Goal: Task Accomplishment & Management: Manage account settings

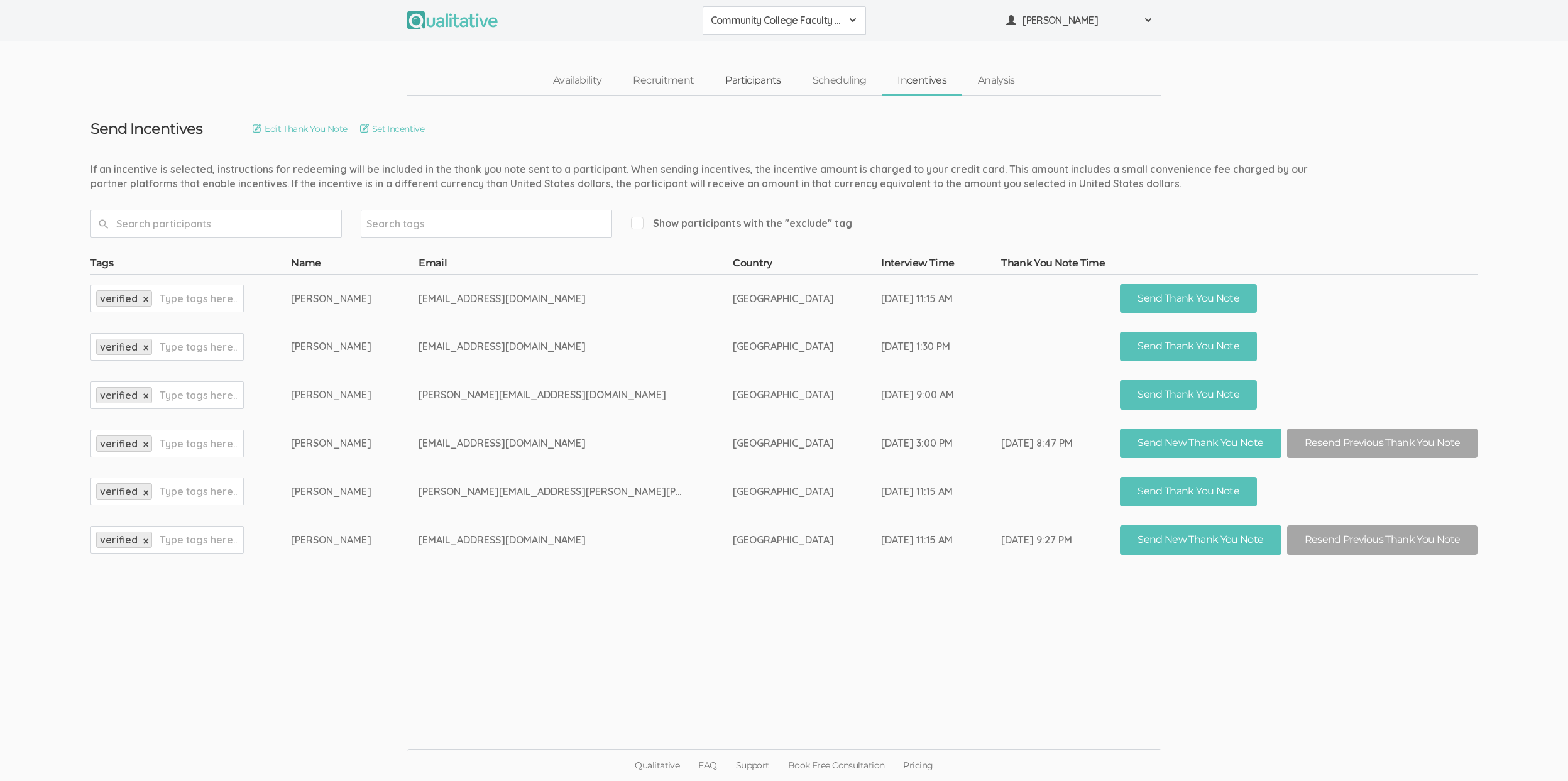
click at [740, 77] on link "Participants" at bounding box center [753, 80] width 86 height 27
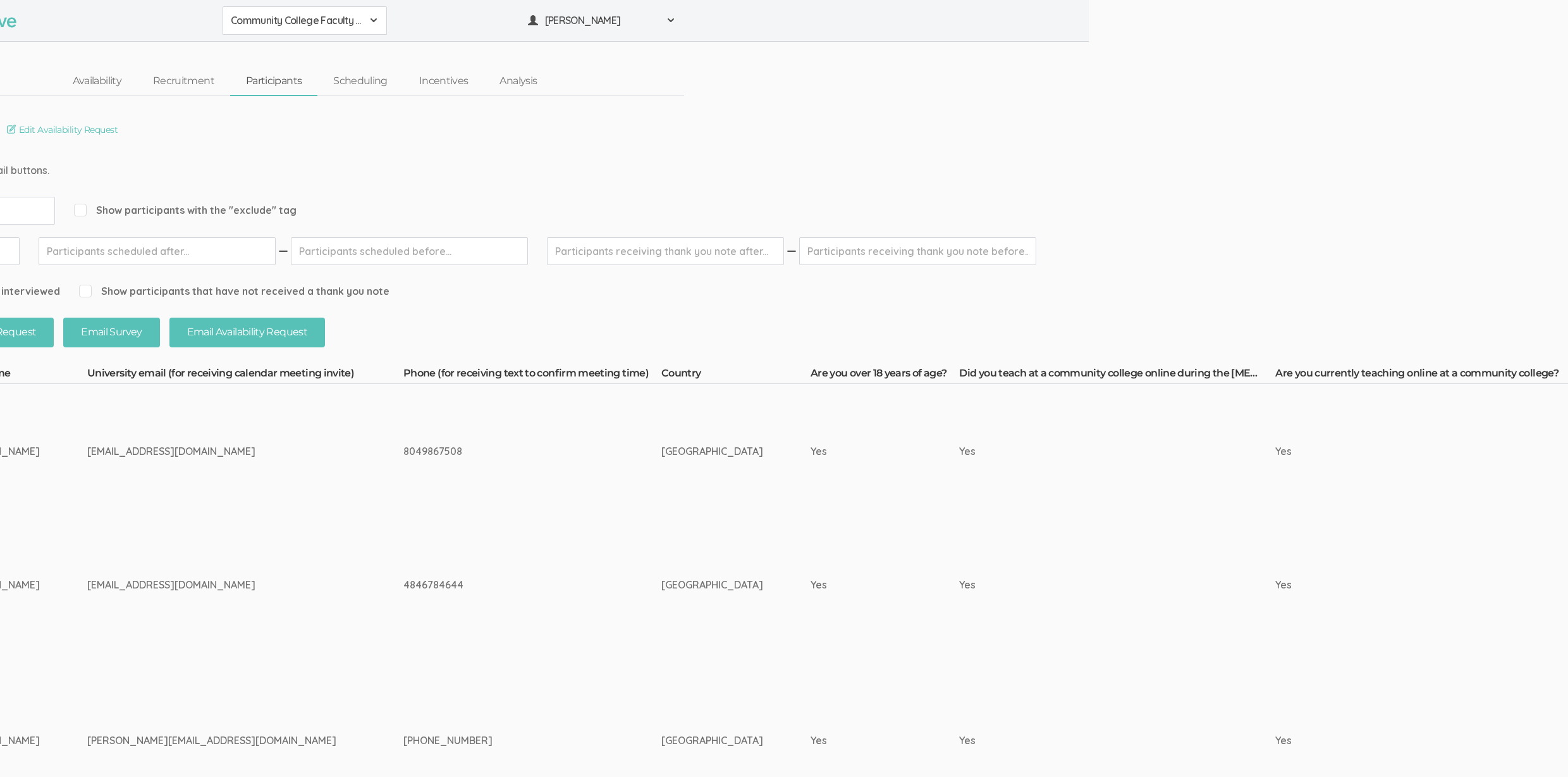
scroll to position [0, 1475]
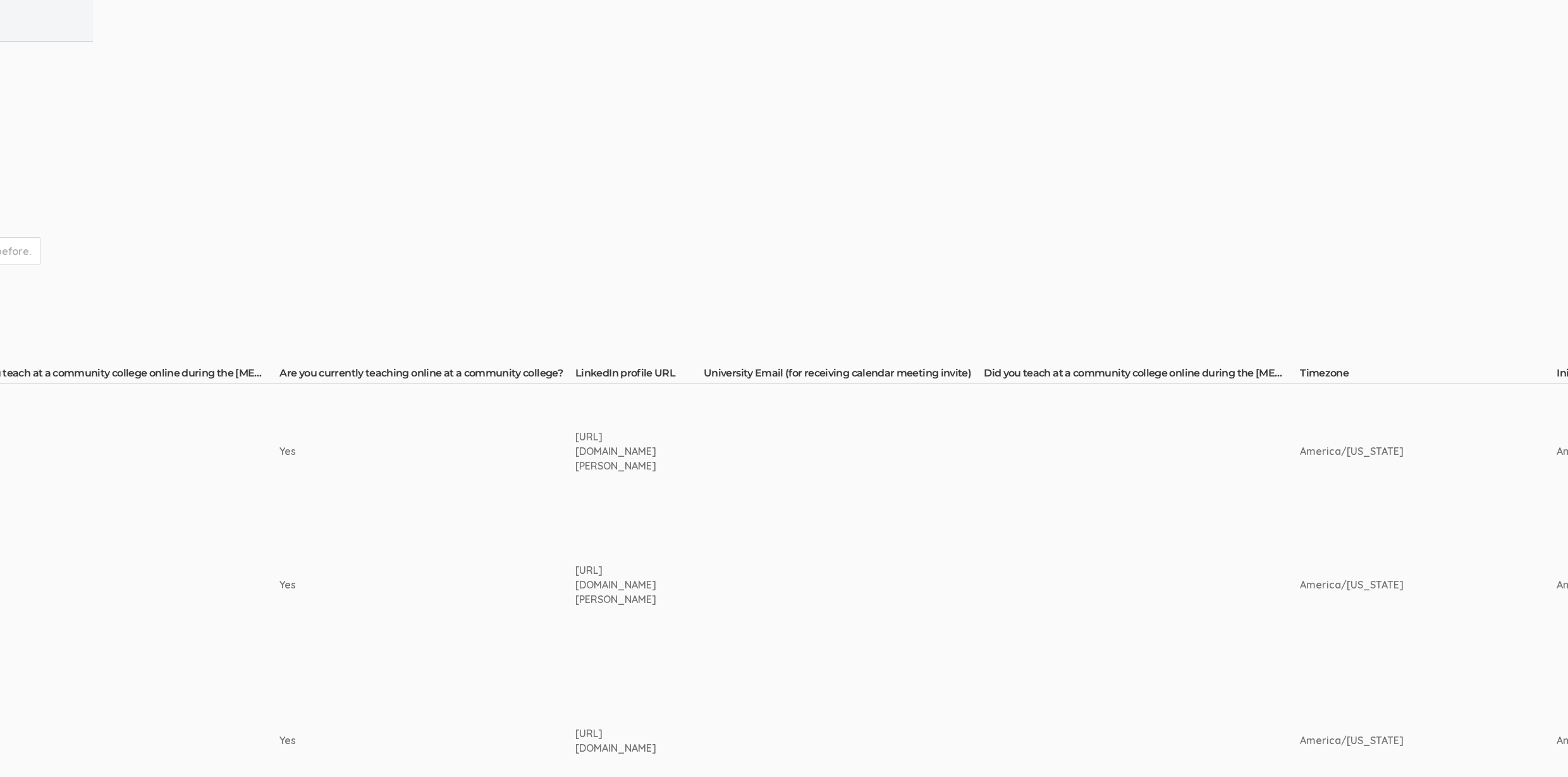
click at [620, 574] on div "https://www.linkedin.com/in/erin-ebersole-edd-018a3317/" at bounding box center [615, 585] width 81 height 44
copy td "https://www.linkedin.com/in/erin-ebersole-edd-018a3317/"
click at [402, 712] on td "Yes" at bounding box center [427, 741] width 296 height 177
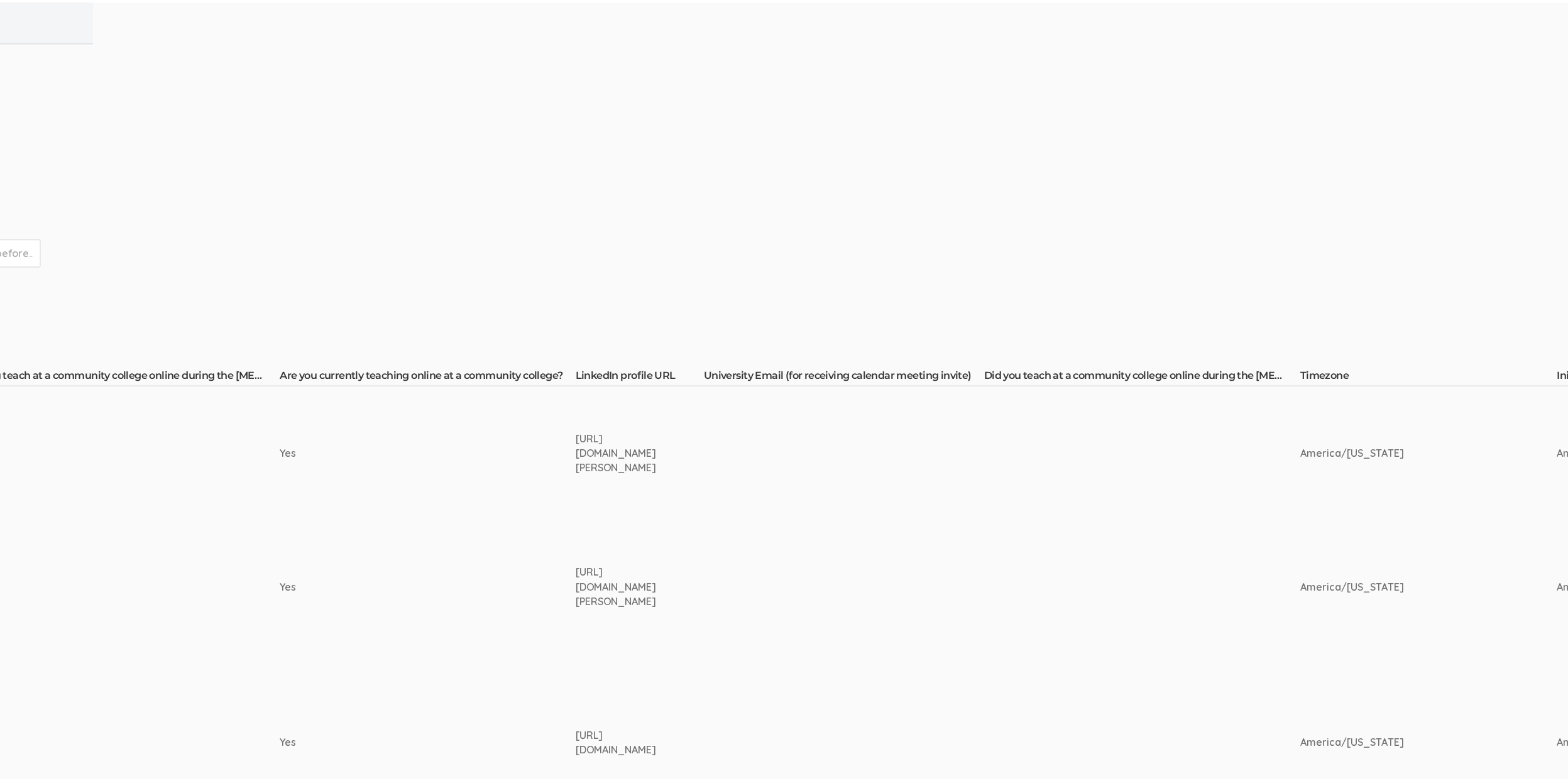
scroll to position [0, 0]
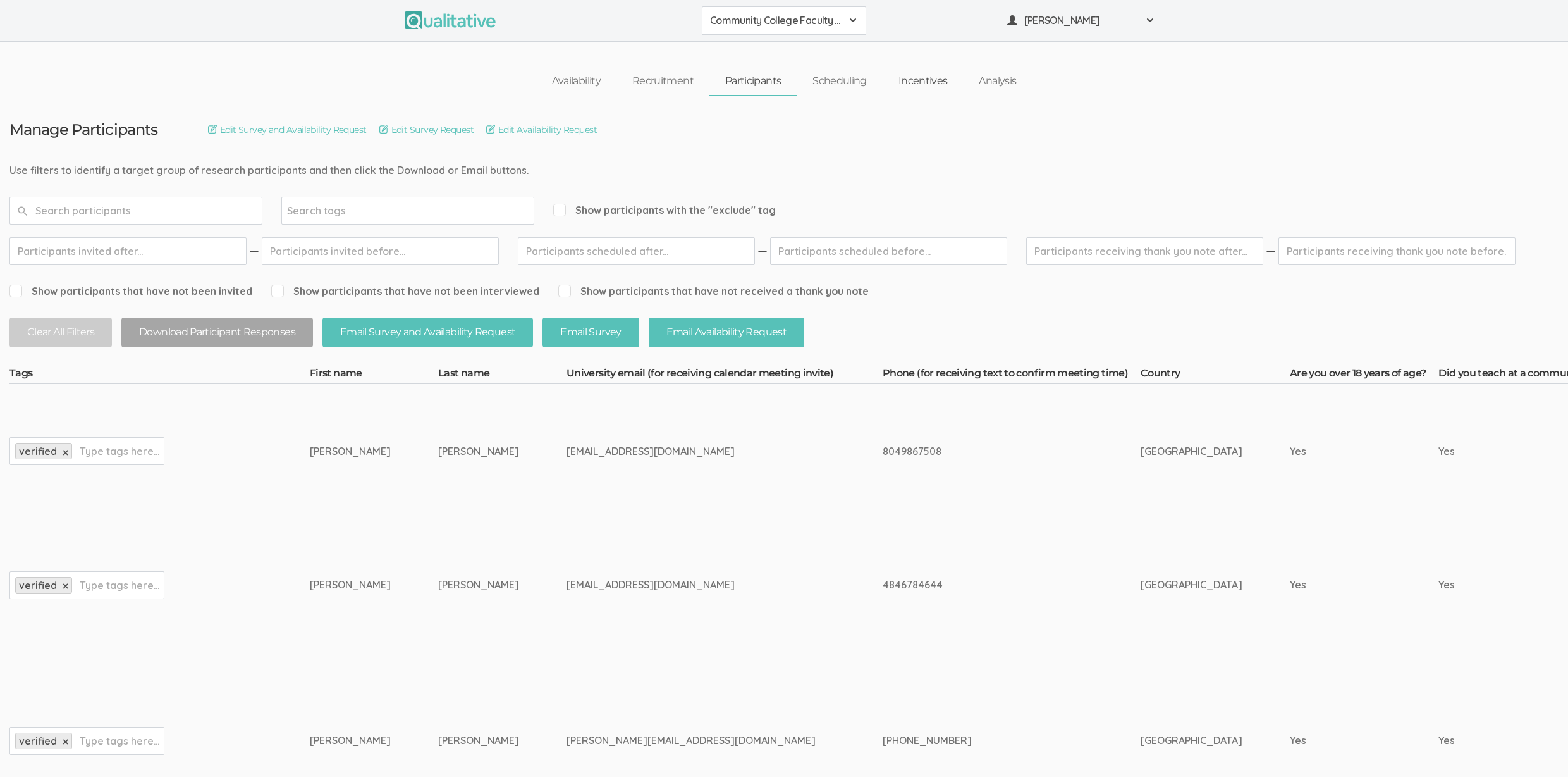
click at [931, 79] on link "Incentives" at bounding box center [923, 81] width 81 height 27
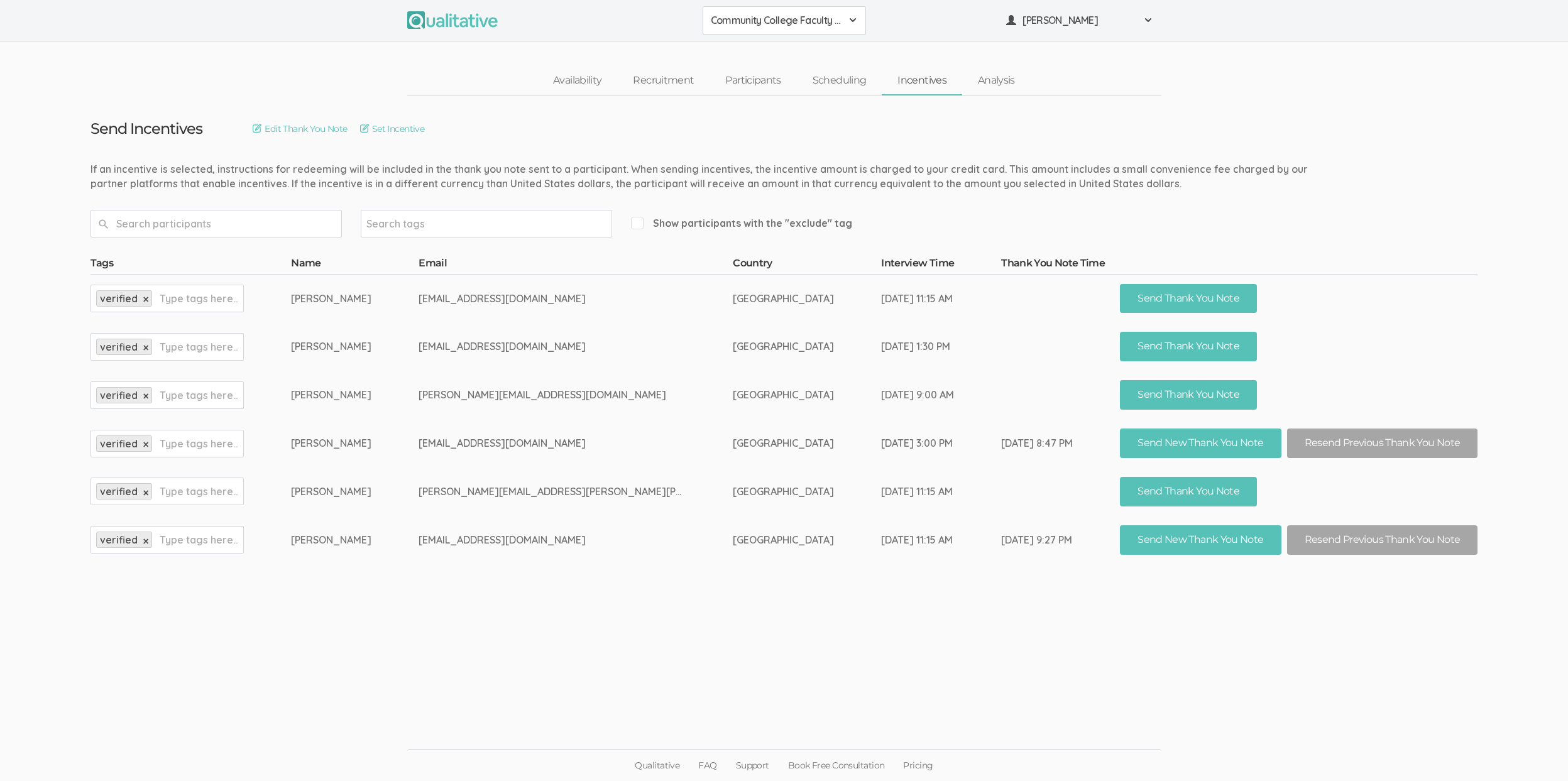
click at [360, 589] on ui-view "Send Incentives Edit Thank You Note Set Incentive Search tags Show participants…" at bounding box center [784, 390] width 1568 height 591
click at [997, 83] on link "Analysis" at bounding box center [997, 80] width 68 height 27
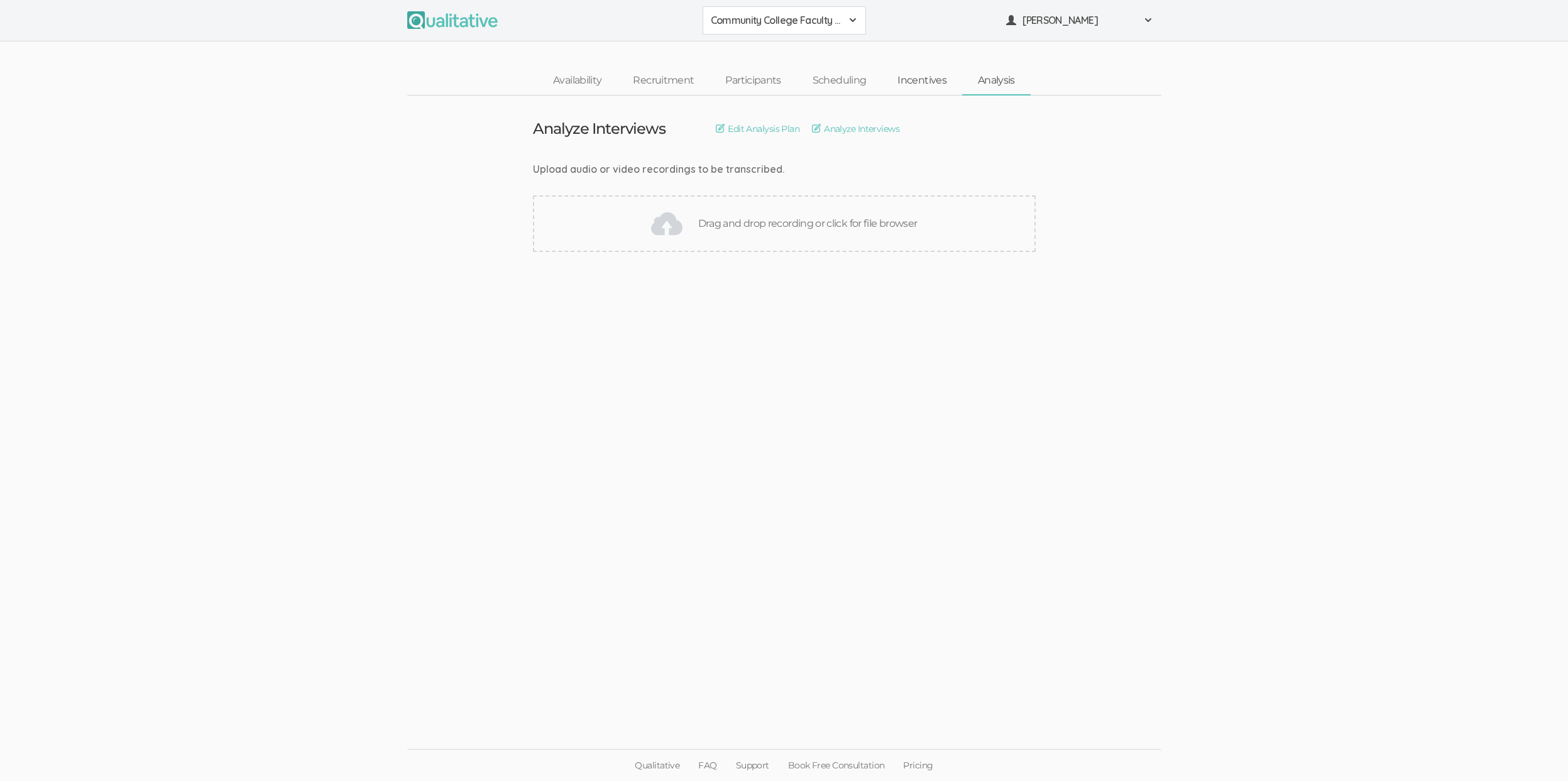
click at [937, 86] on link "Incentives" at bounding box center [921, 80] width 80 height 27
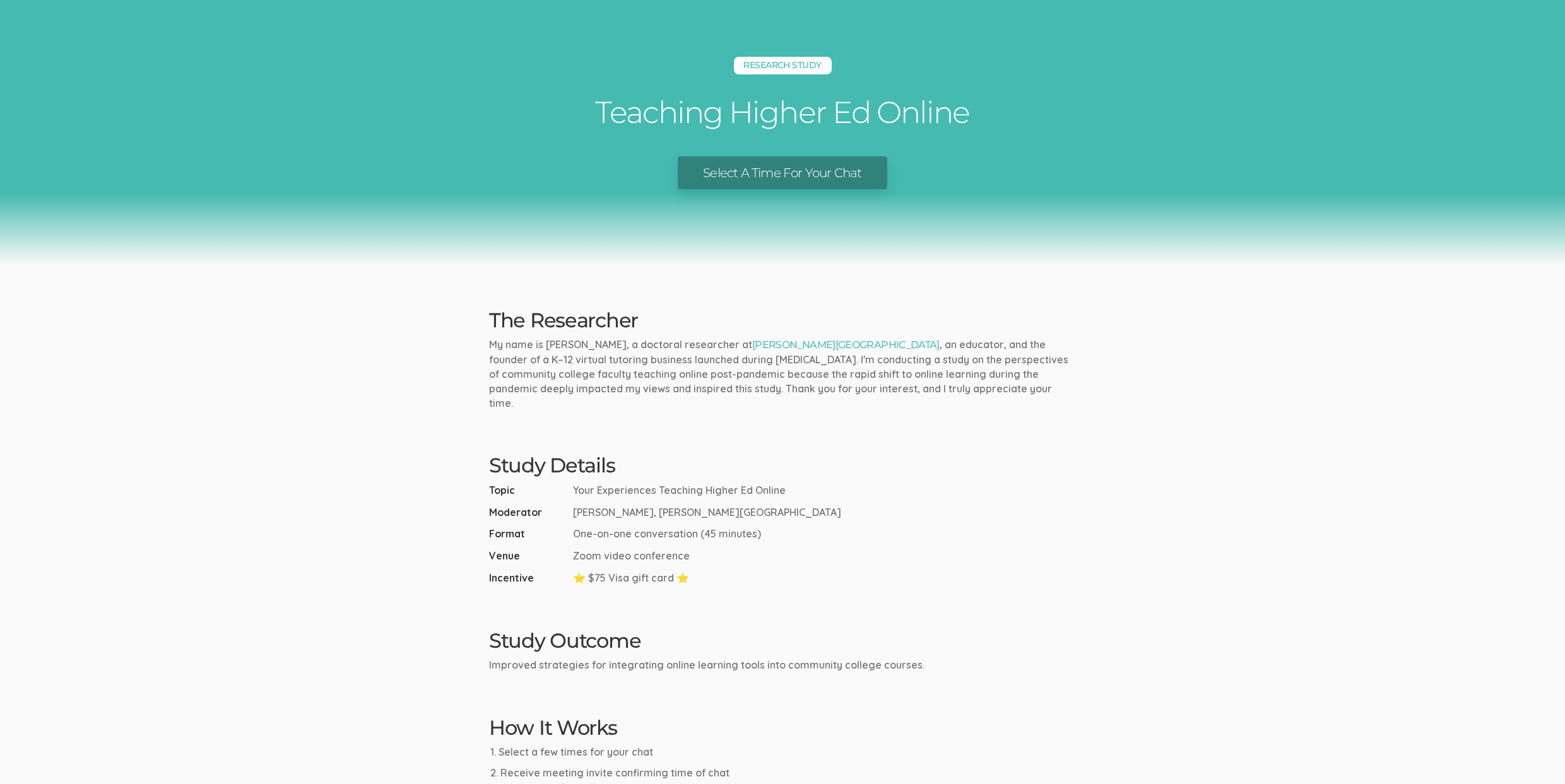
scroll to position [342, 0]
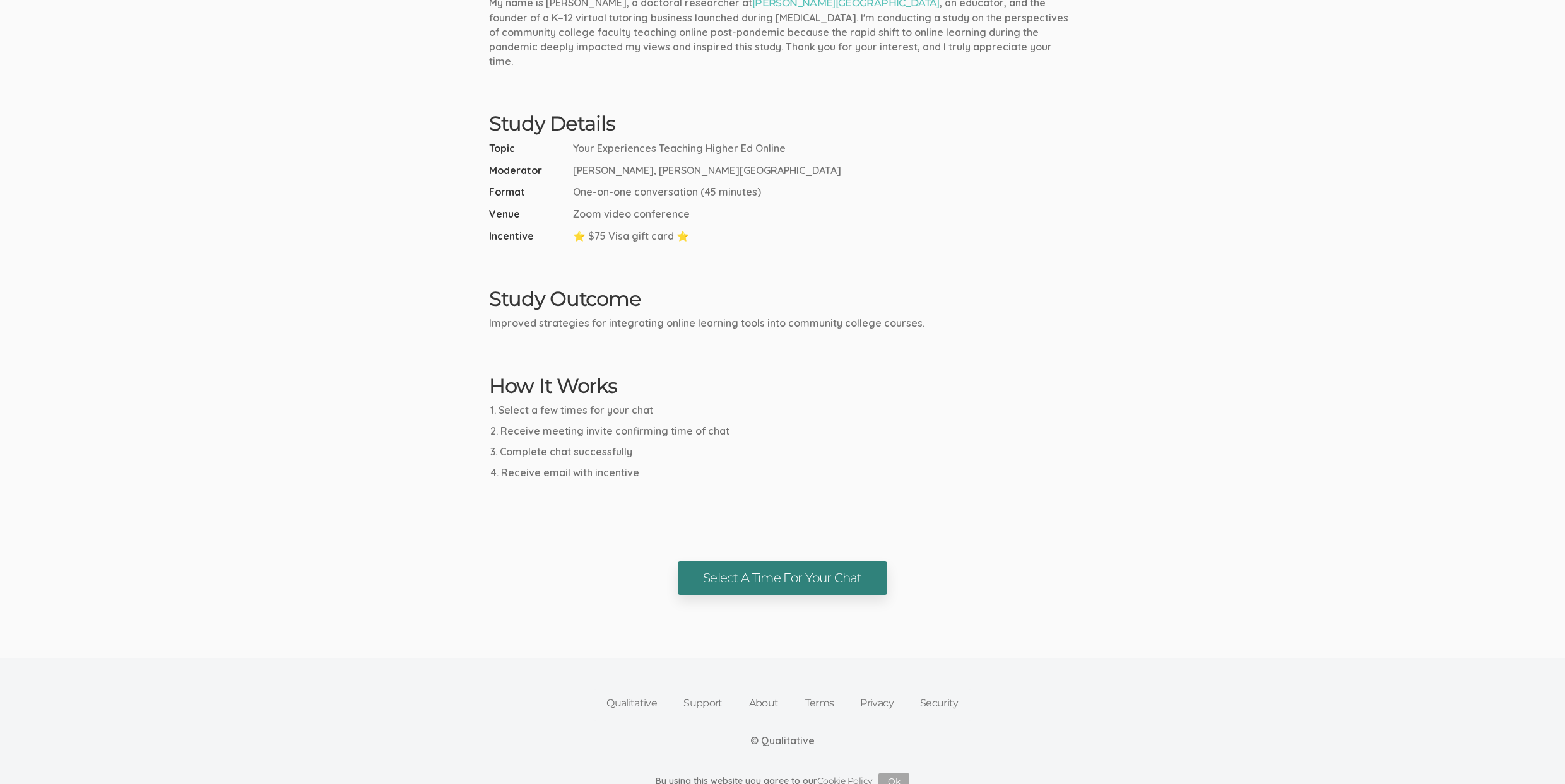
click at [751, 561] on link "Select A Time For Your Chat" at bounding box center [782, 578] width 209 height 34
click at [597, 424] on li "Receive meeting invite confirming time of chat" at bounding box center [783, 431] width 585 height 15
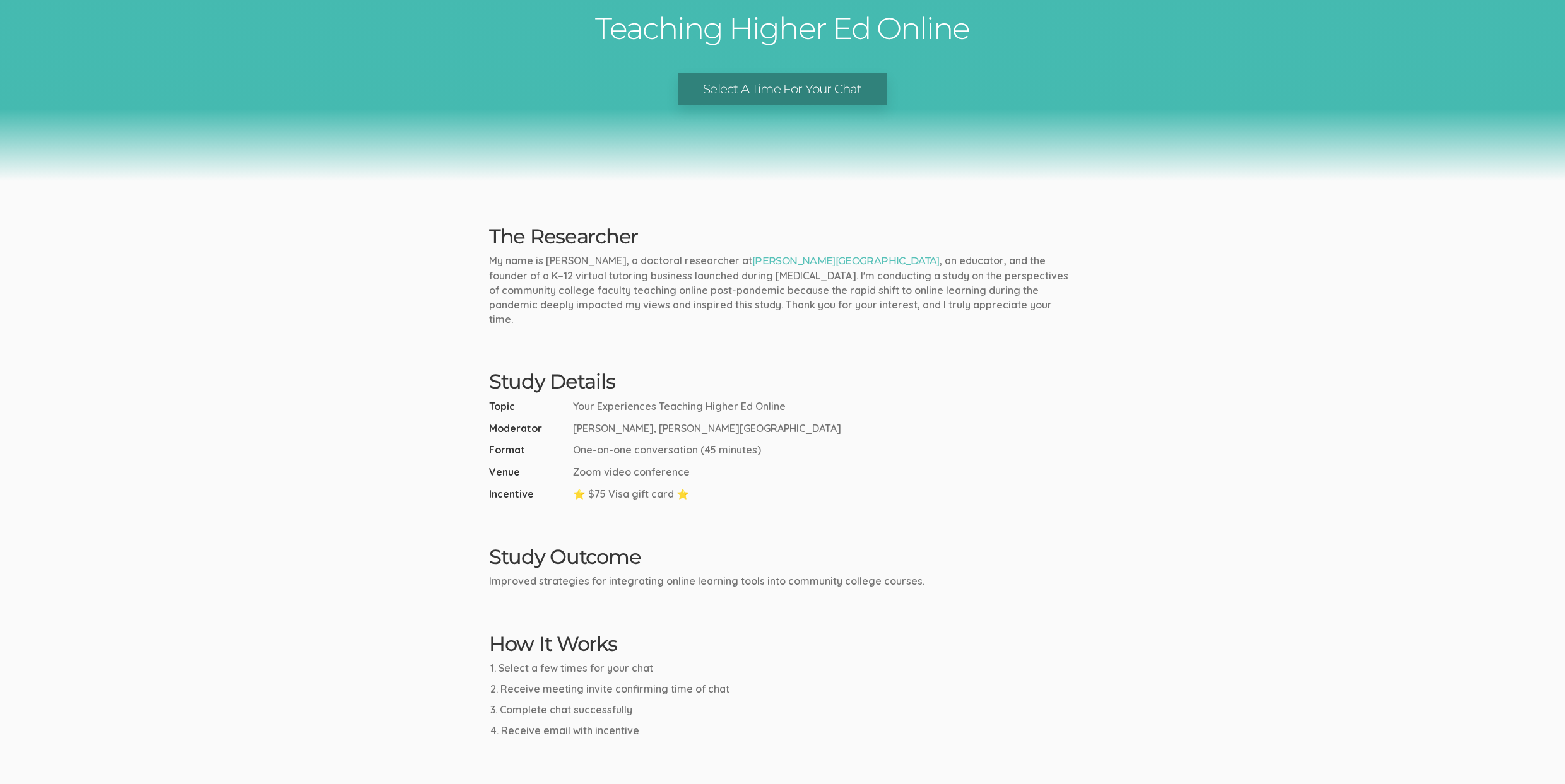
scroll to position [0, 0]
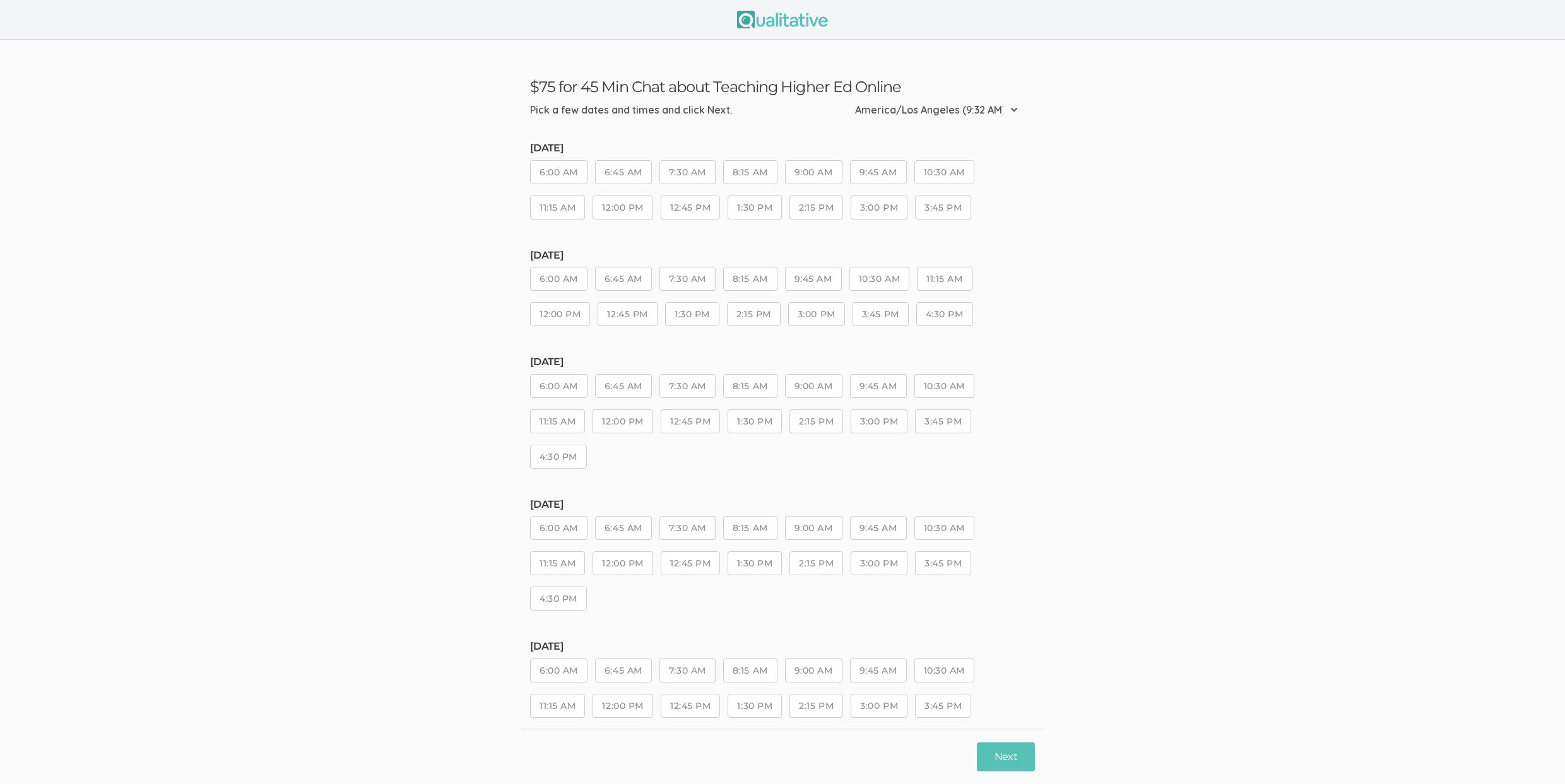
click at [694, 424] on button "12:45 PM" at bounding box center [690, 421] width 60 height 24
click at [994, 752] on button "Next" at bounding box center [1006, 757] width 58 height 29
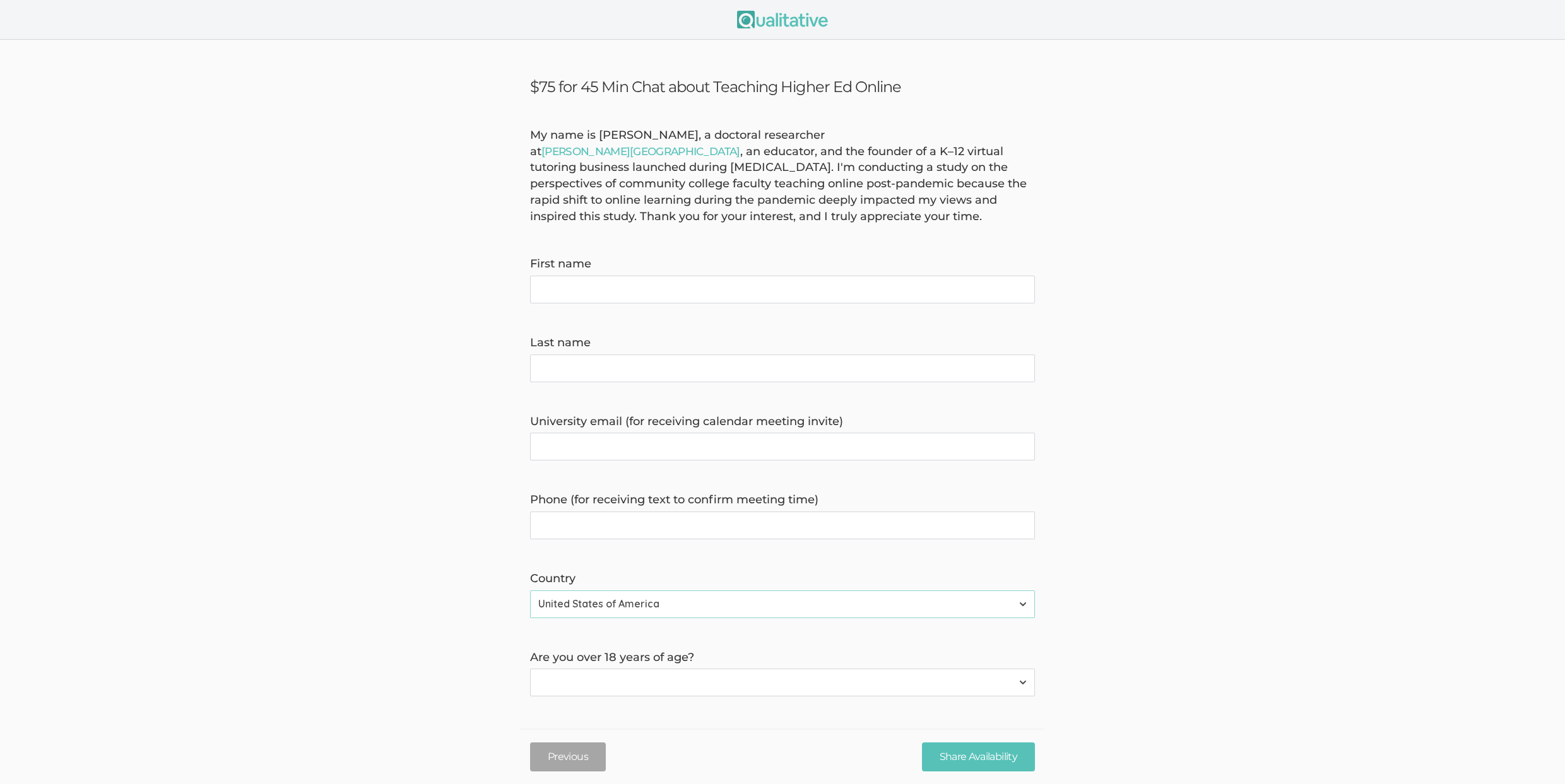
scroll to position [174, 0]
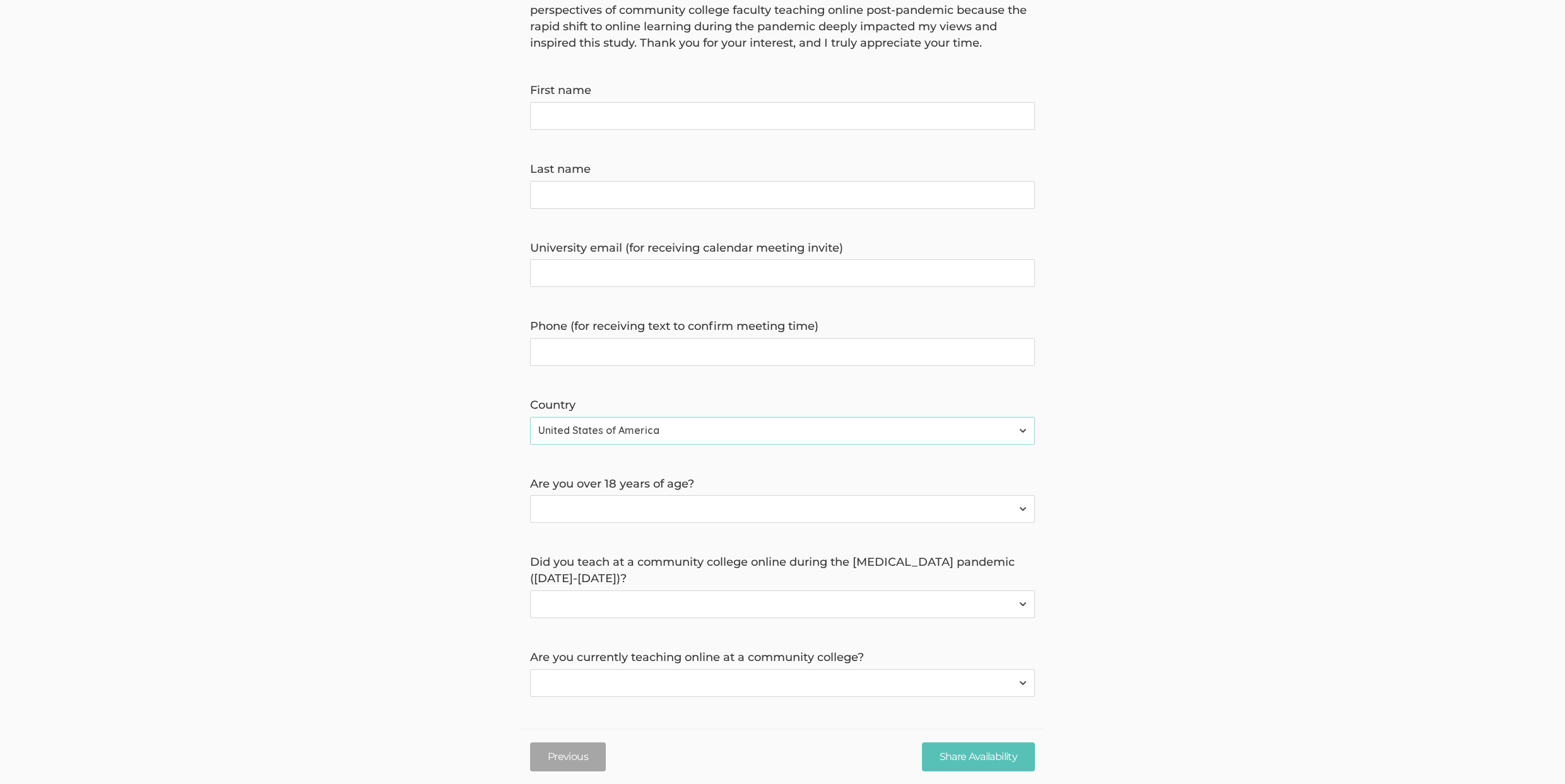
click at [647, 650] on label "Are you currently teaching online at a community college?" at bounding box center [782, 657] width 505 height 16
click at [705, 657] on label "Are you currently teaching online at a community college?" at bounding box center [782, 657] width 505 height 16
click at [698, 568] on label "Did you teach at a community college online during the COVID-19 pandemic (Feb 2…" at bounding box center [782, 570] width 505 height 32
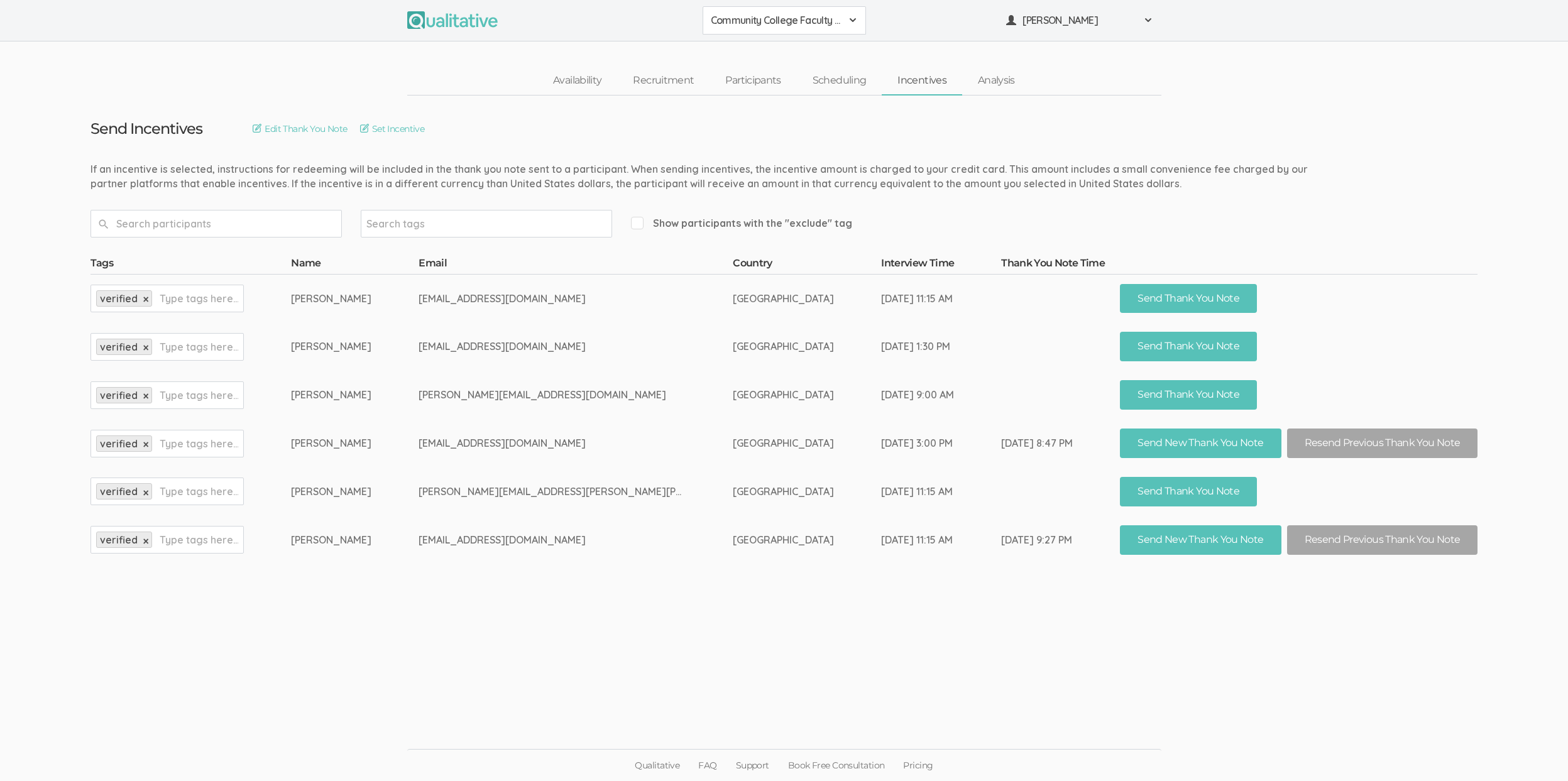
click at [593, 477] on td "[PERSON_NAME][EMAIL_ADDRESS][PERSON_NAME][PERSON_NAME][DOMAIN_NAME]" at bounding box center [575, 491] width 315 height 48
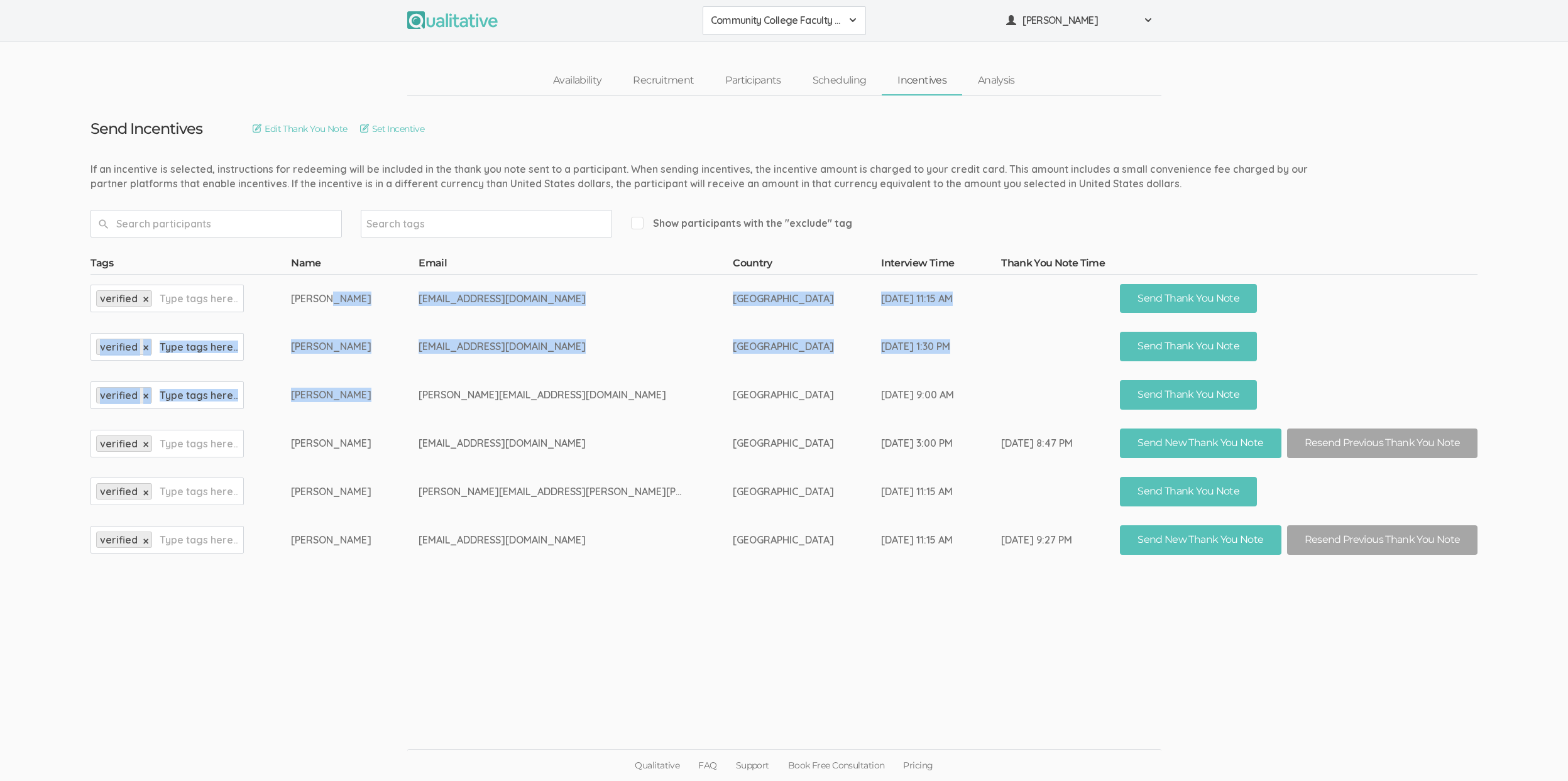
drag, startPoint x: 384, startPoint y: 291, endPoint x: 542, endPoint y: 387, distance: 184.9
click at [542, 387] on tbody "Tags Name Email Country Interview Time Thank You Note Time verified × Type tags…" at bounding box center [785, 411] width 1388 height 308
click at [542, 387] on td "[PERSON_NAME][EMAIL_ADDRESS][DOMAIN_NAME]" at bounding box center [575, 395] width 315 height 48
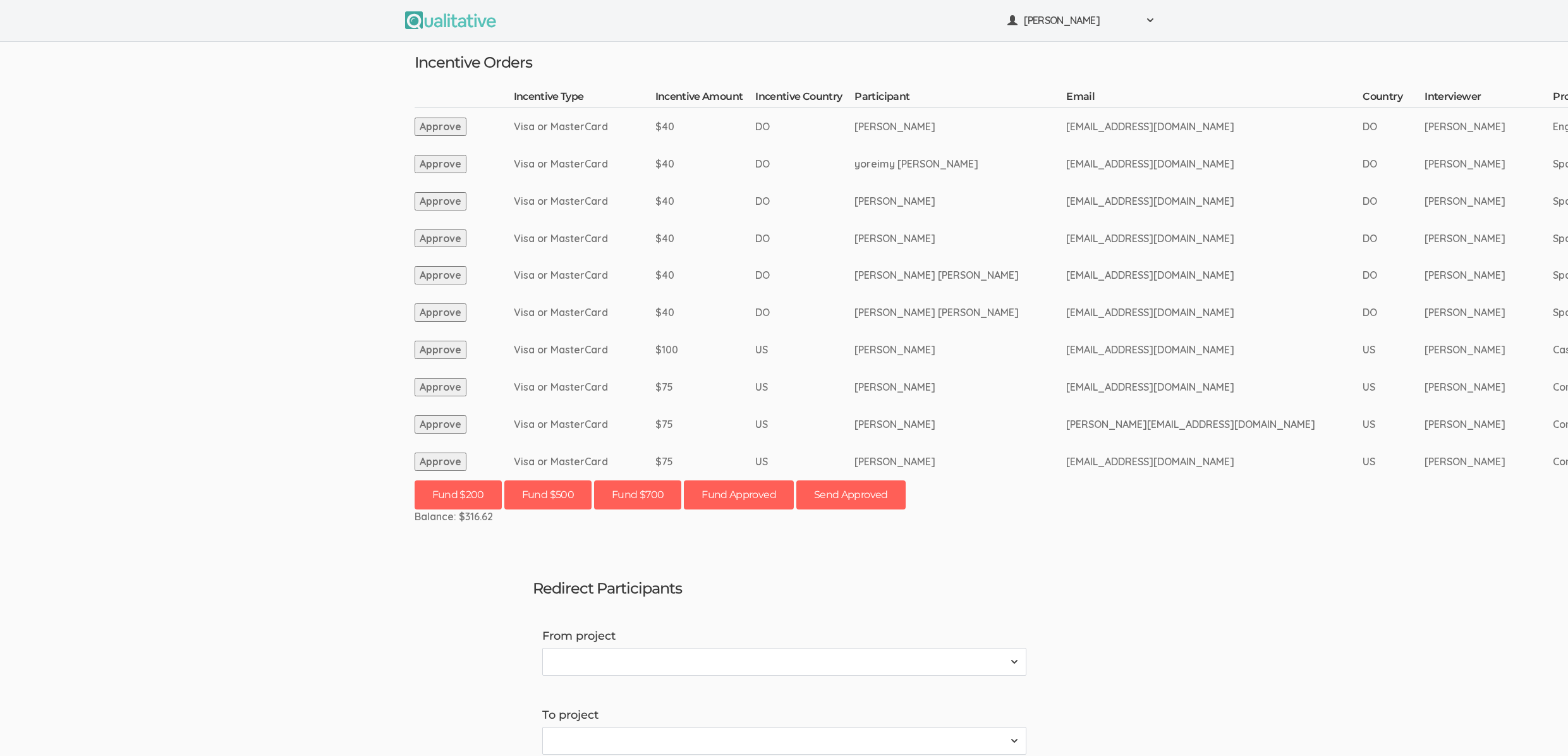
click at [435, 386] on button "Approve" at bounding box center [440, 387] width 52 height 18
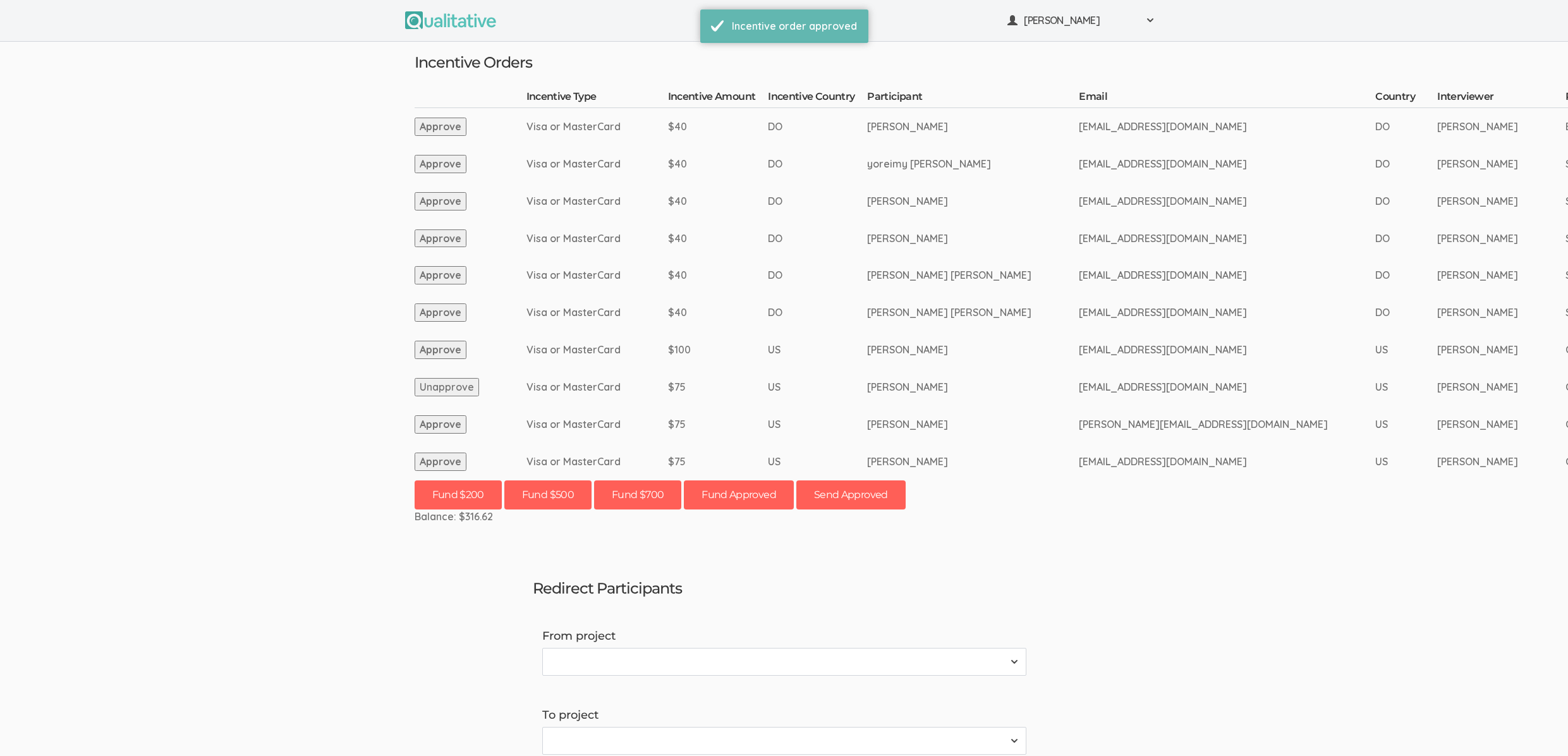
click at [432, 424] on button "Approve" at bounding box center [440, 424] width 52 height 18
click at [429, 465] on button "Approve" at bounding box center [440, 461] width 52 height 18
click at [878, 496] on button "Send Approved" at bounding box center [851, 495] width 109 height 29
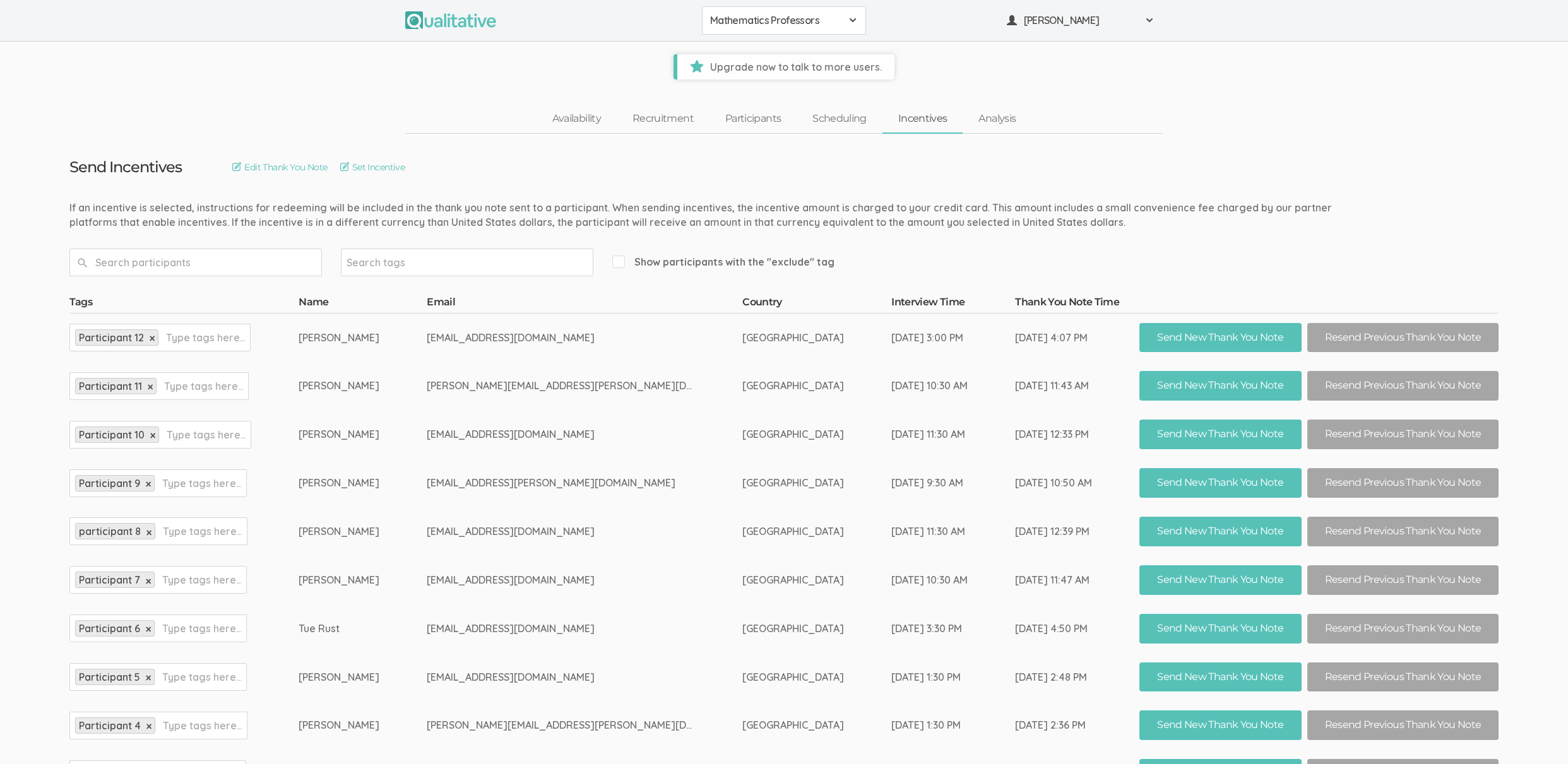
click at [827, 413] on td "United States of America" at bounding box center [817, 434] width 149 height 48
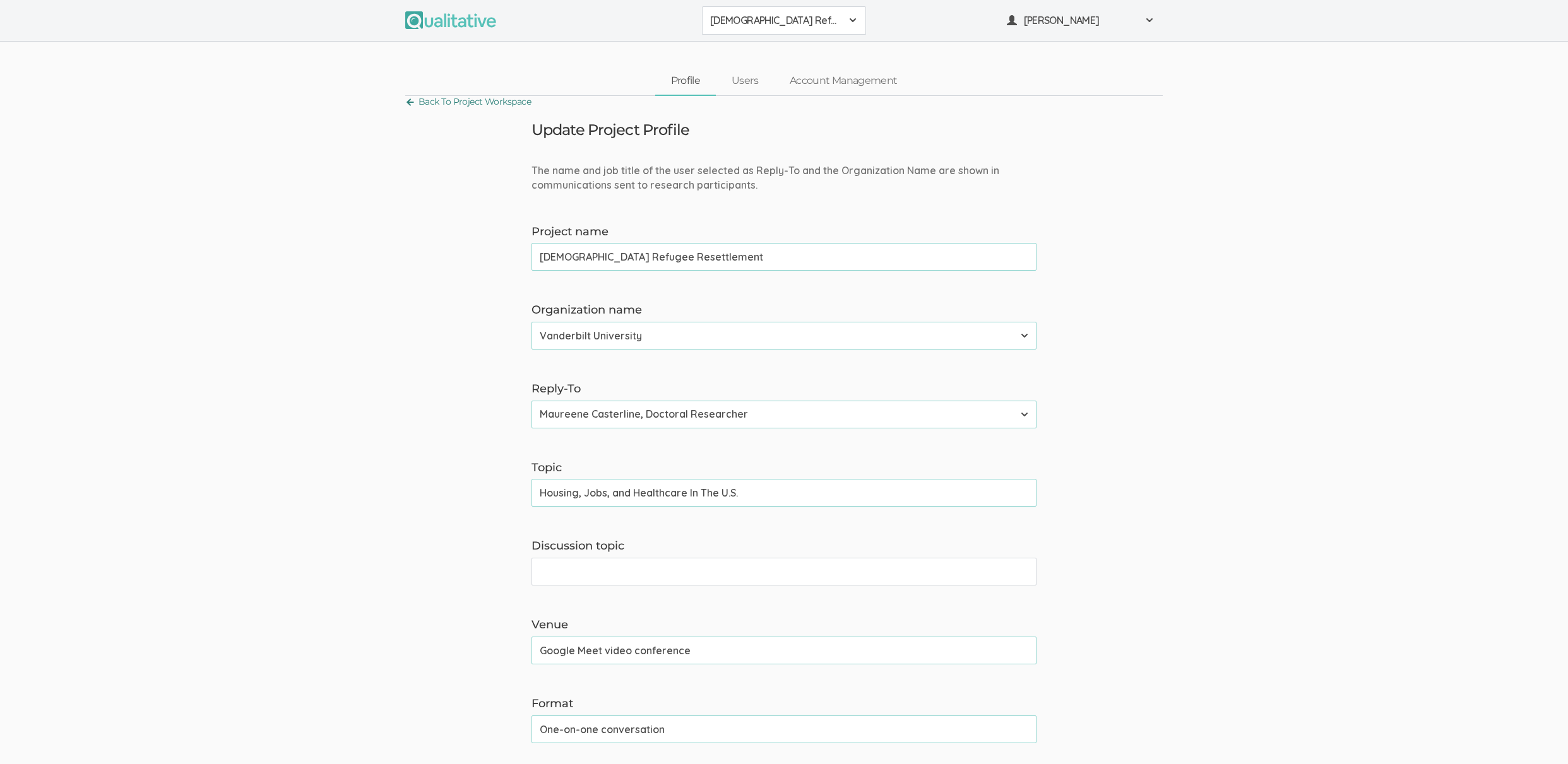
click at [510, 105] on link "Back To Project Workspace" at bounding box center [467, 102] width 125 height 17
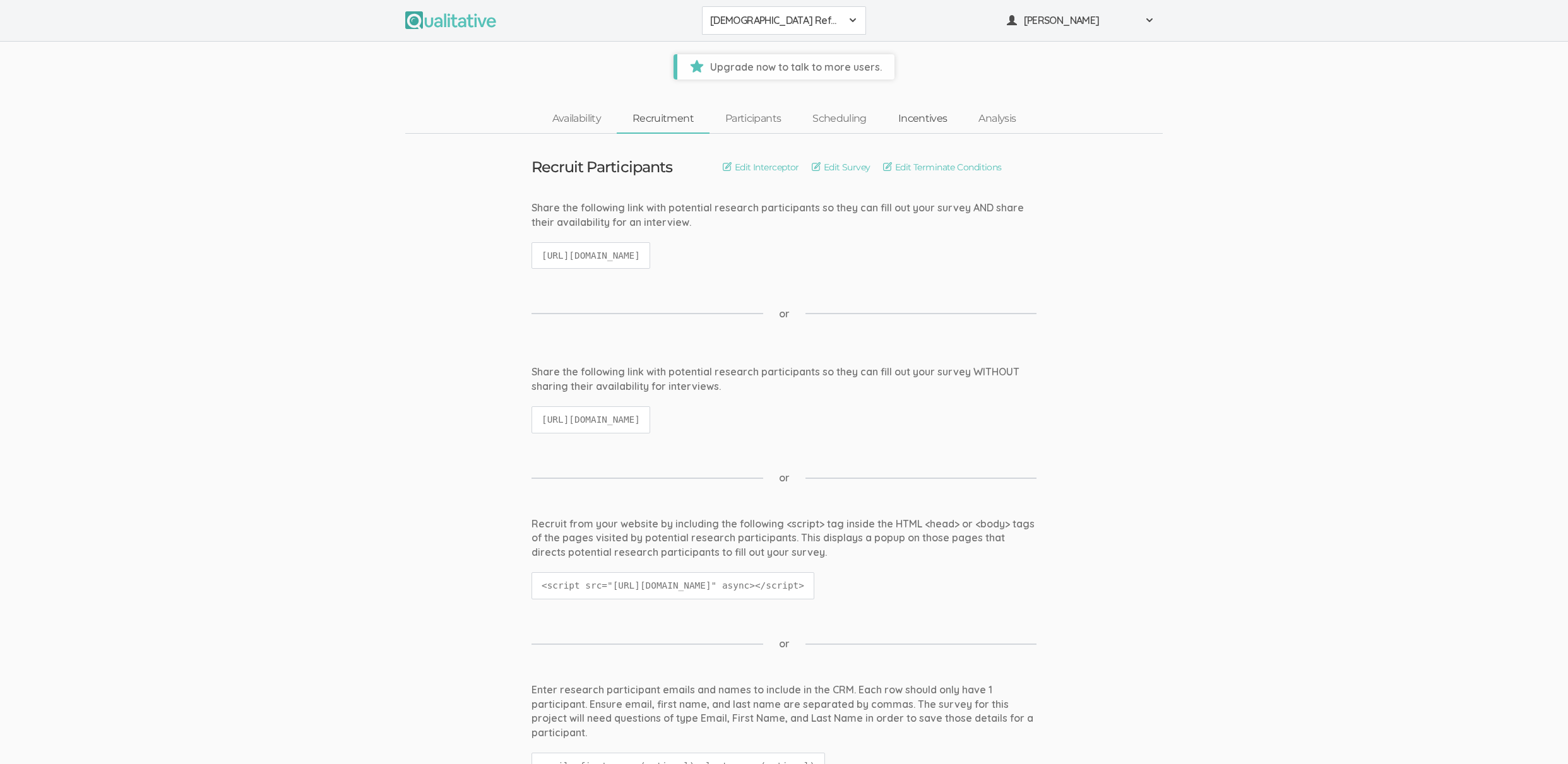
click at [899, 118] on link "Incentives" at bounding box center [923, 118] width 81 height 27
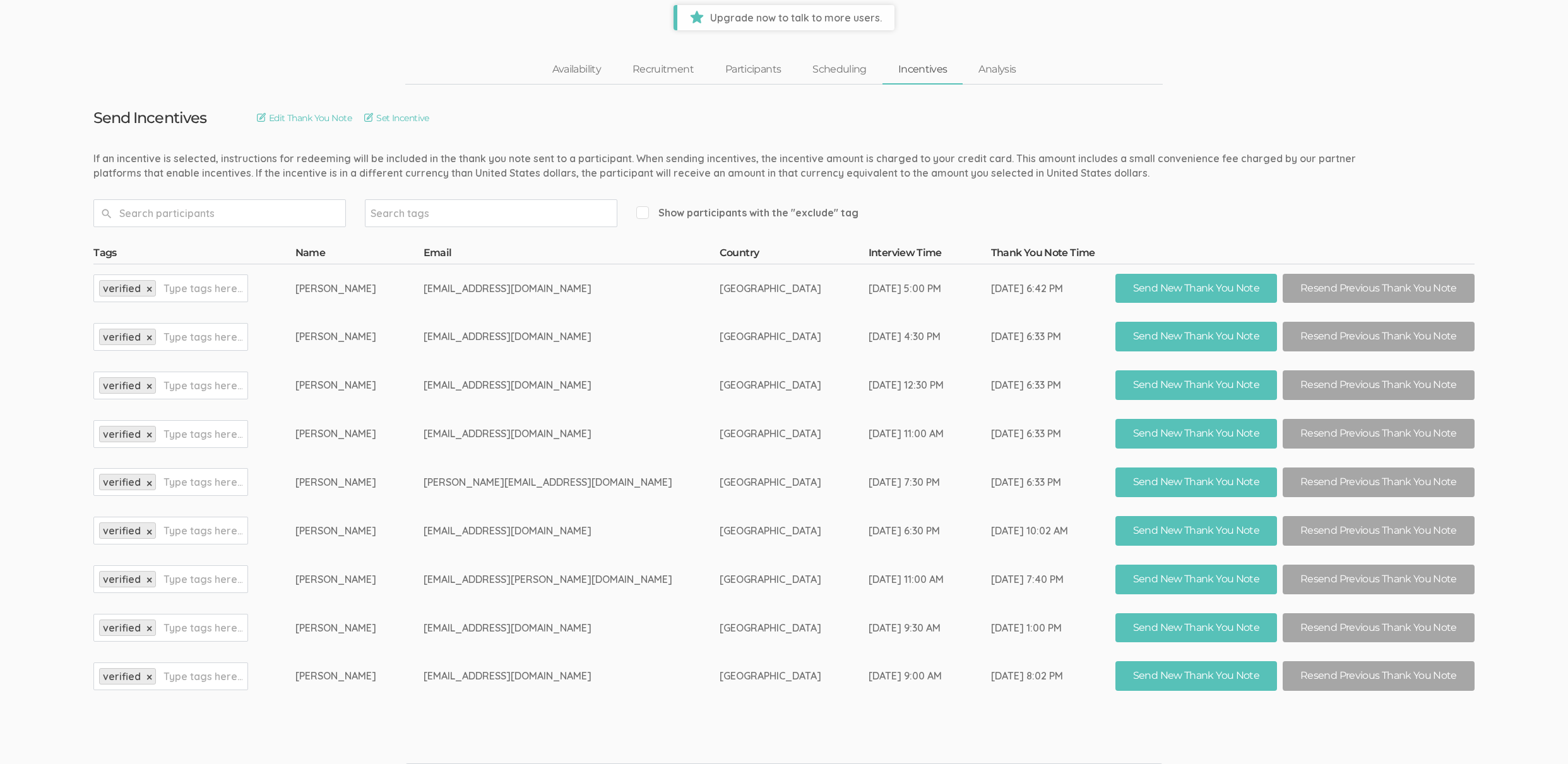
scroll to position [80, 0]
